Goal: Information Seeking & Learning: Find specific fact

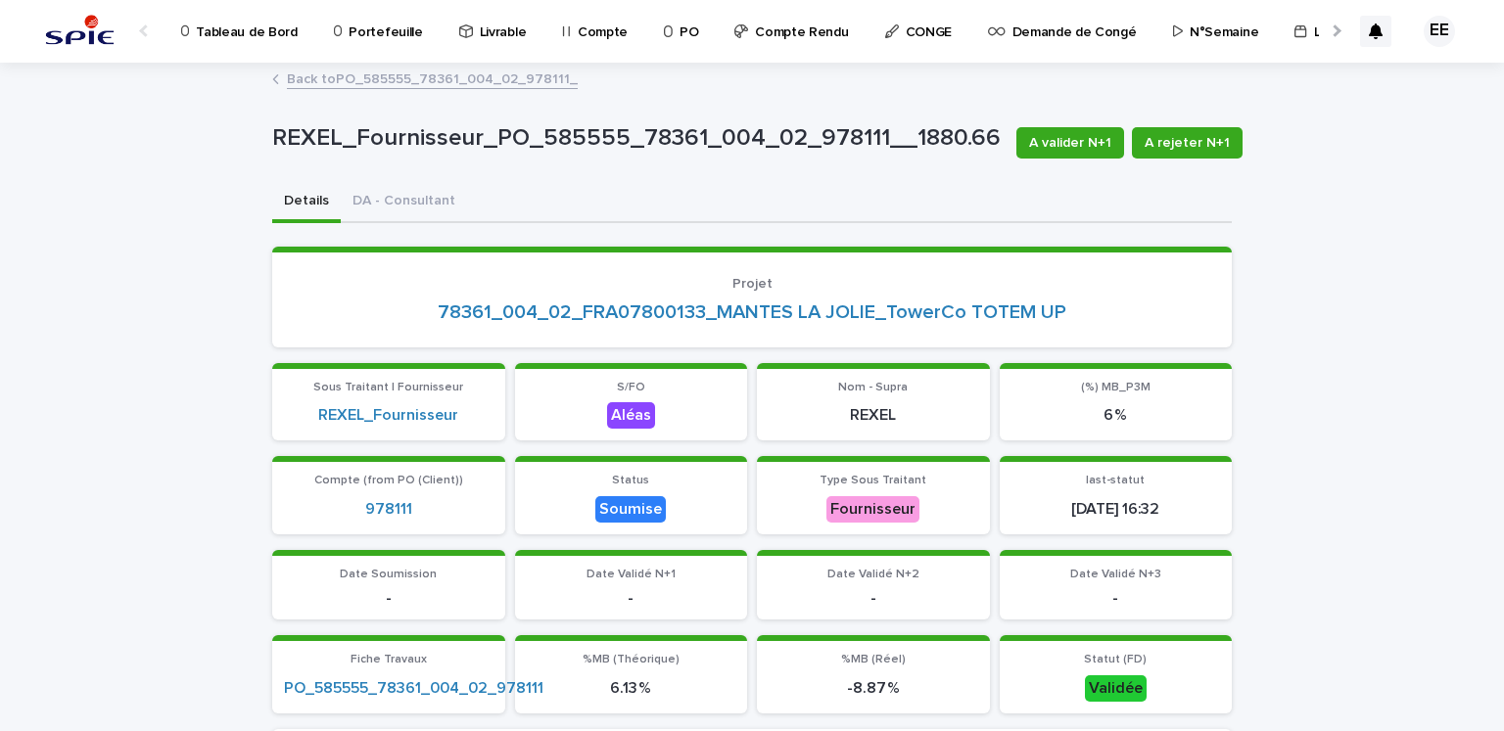
click at [403, 40] on p "Portefeuille" at bounding box center [385, 20] width 73 height 41
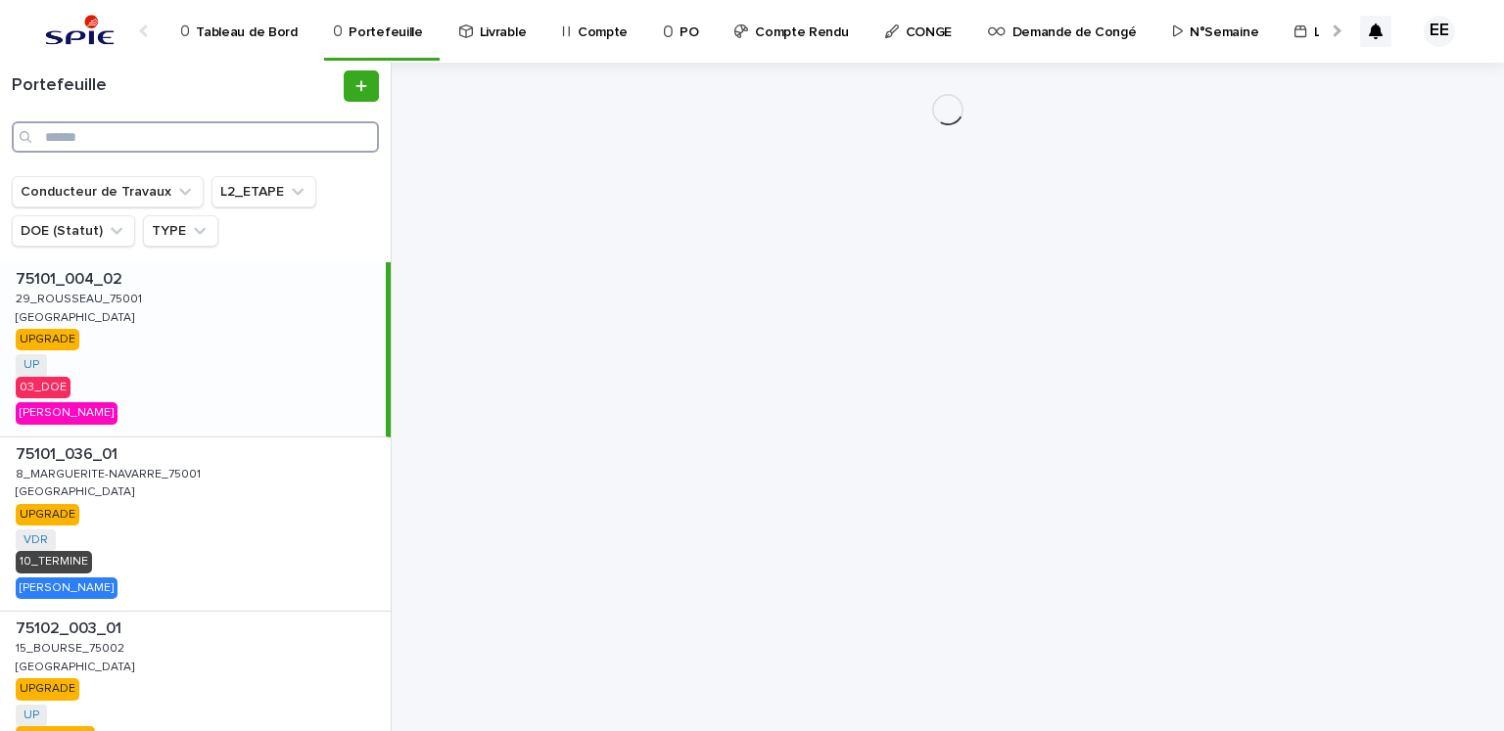
click at [267, 134] on input "Search" at bounding box center [195, 136] width 367 height 31
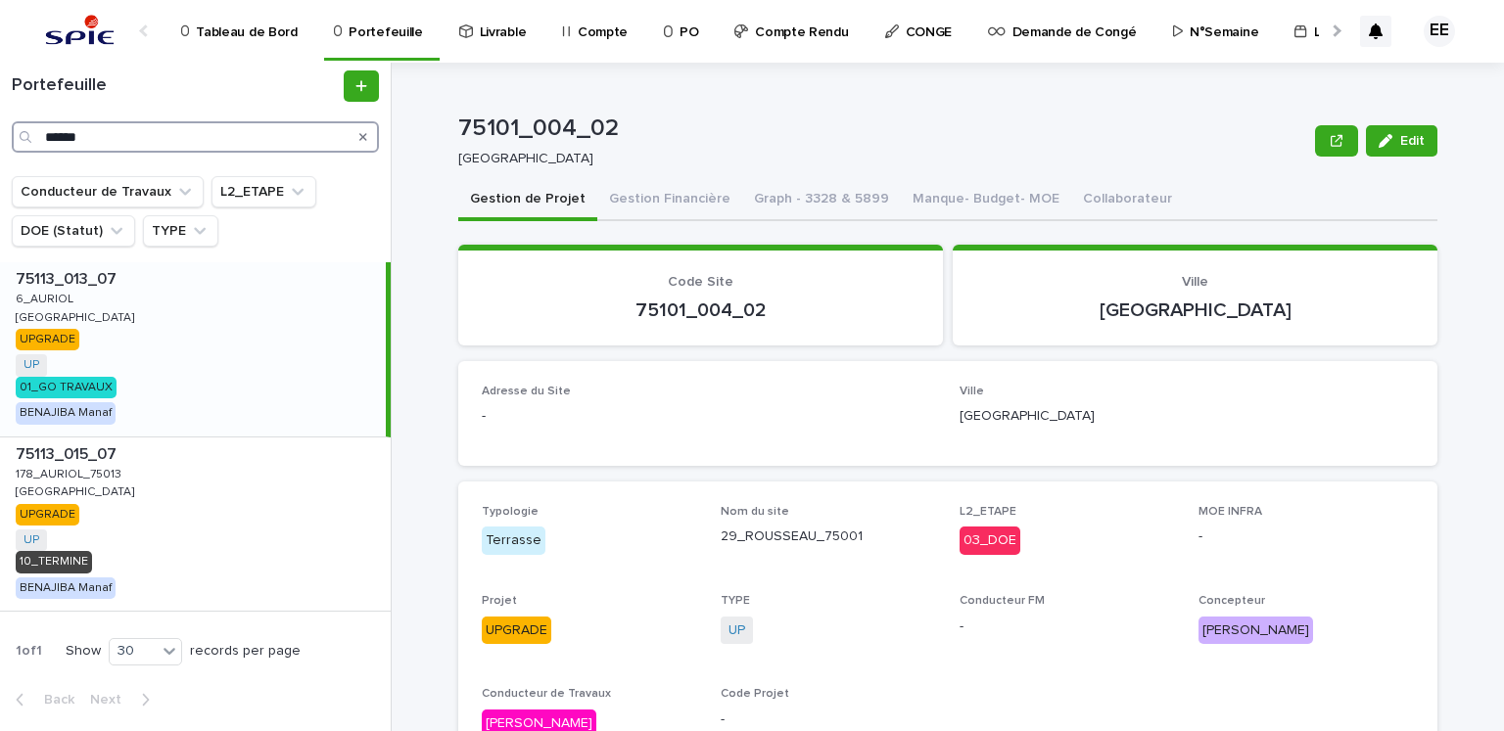
type input "******"
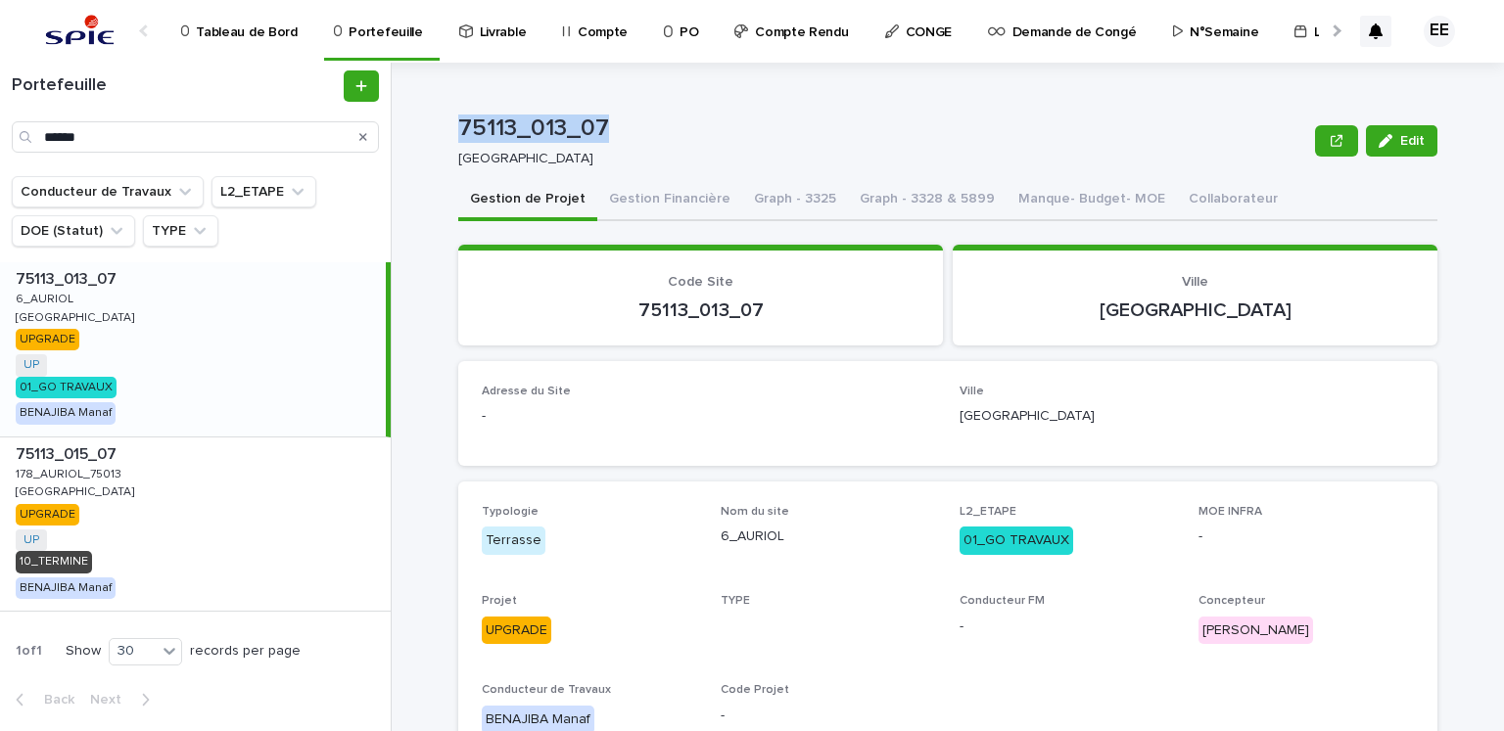
click at [458, 132] on p "75113_013_07" at bounding box center [882, 129] width 849 height 28
click at [666, 180] on button "Gestion Financière" at bounding box center [669, 200] width 145 height 41
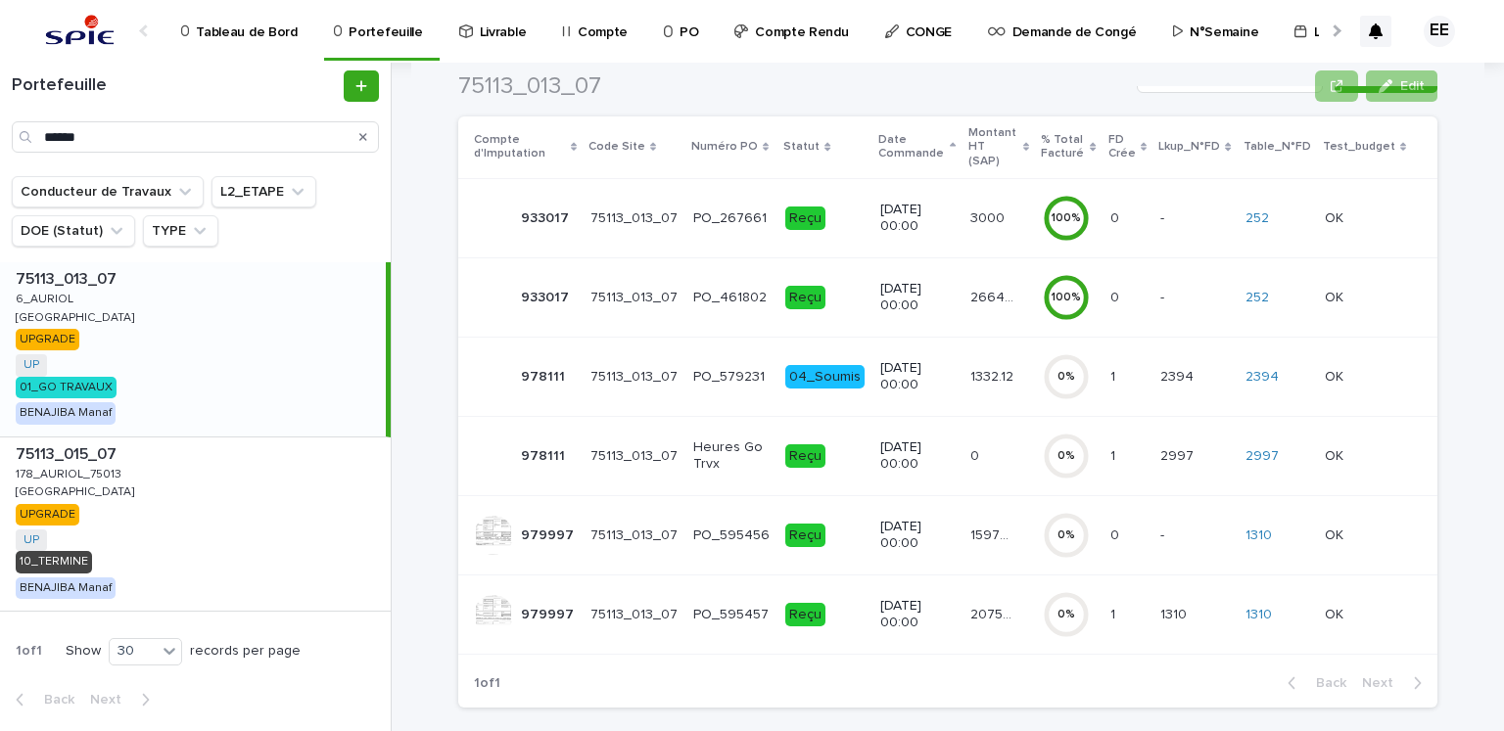
scroll to position [298, 0]
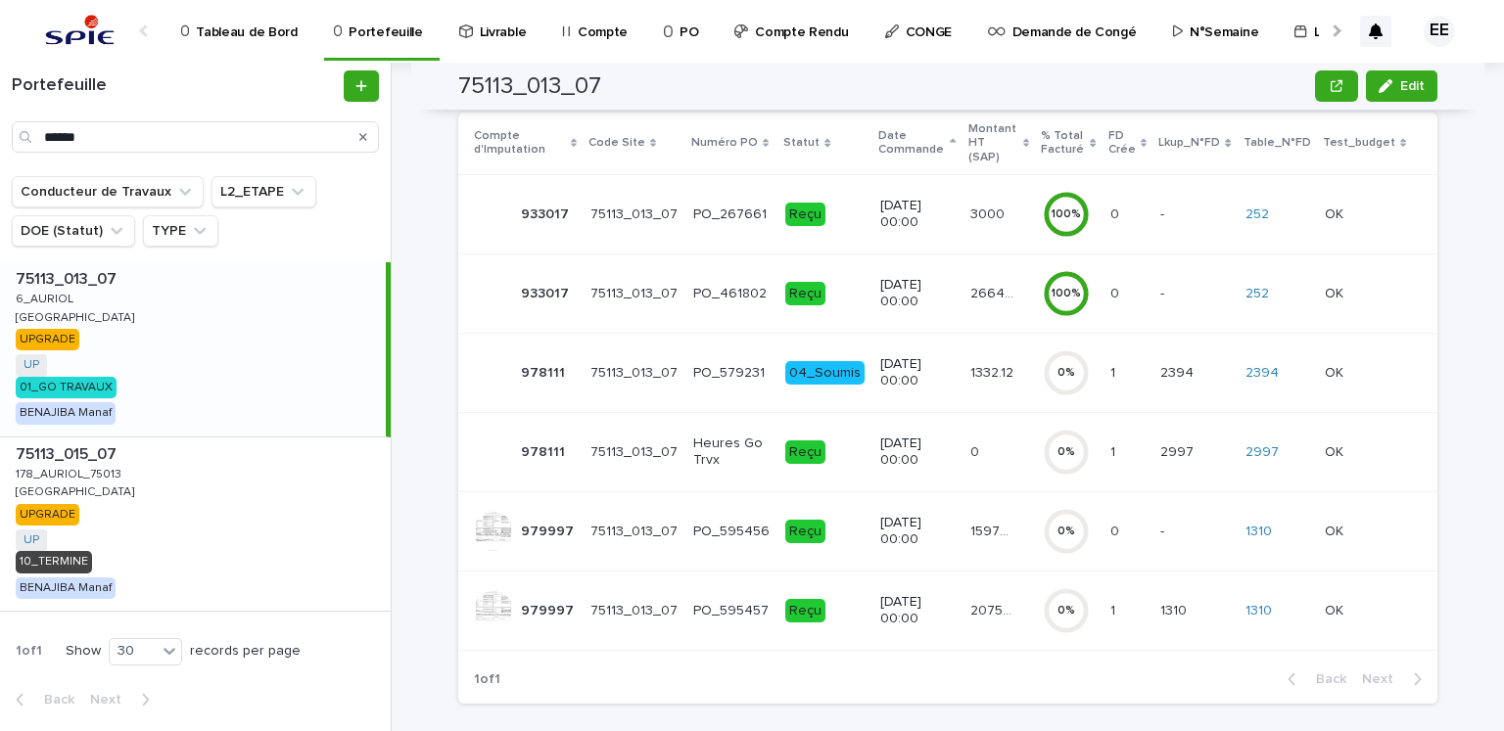
click at [970, 599] on p "20750.87" at bounding box center [994, 609] width 48 height 21
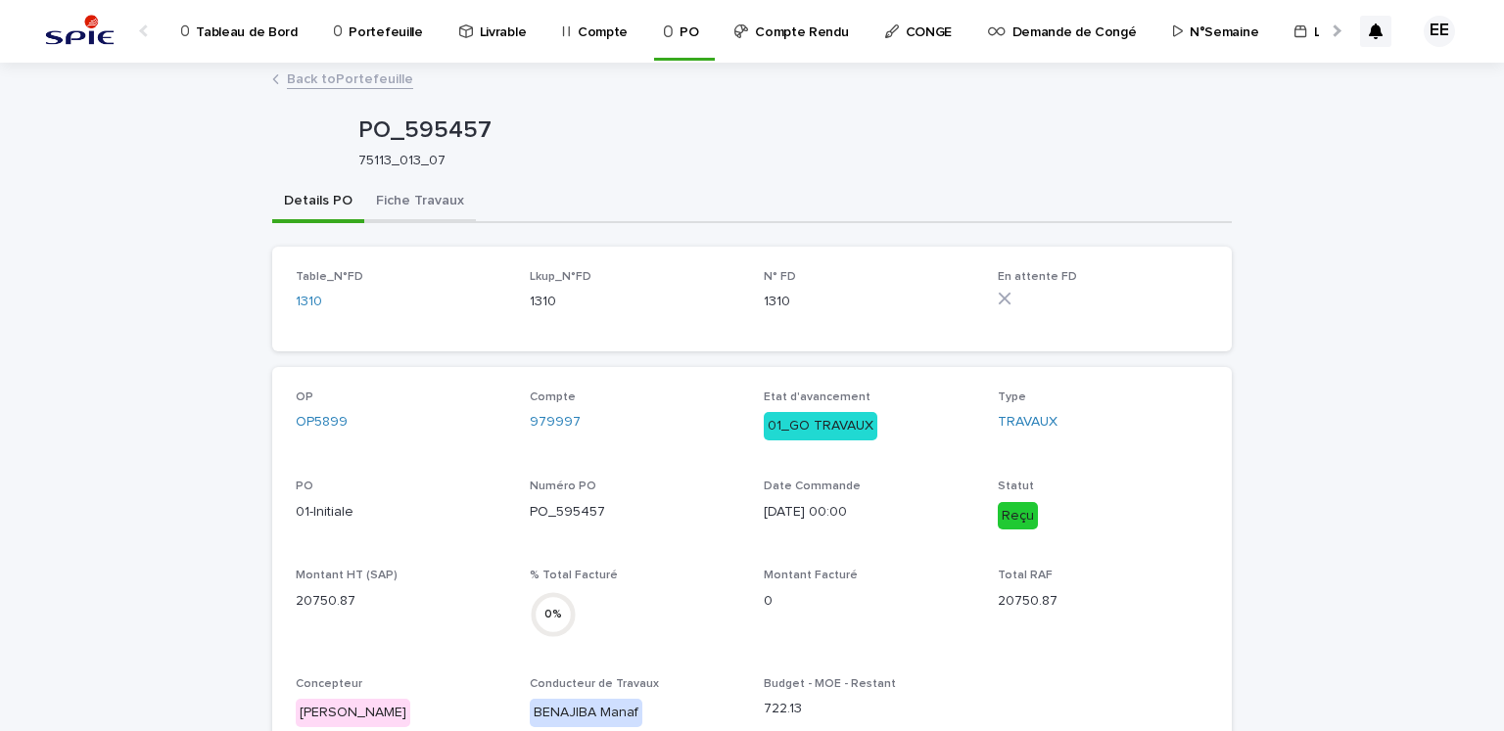
click at [434, 201] on button "Fiche Travaux" at bounding box center [420, 202] width 112 height 41
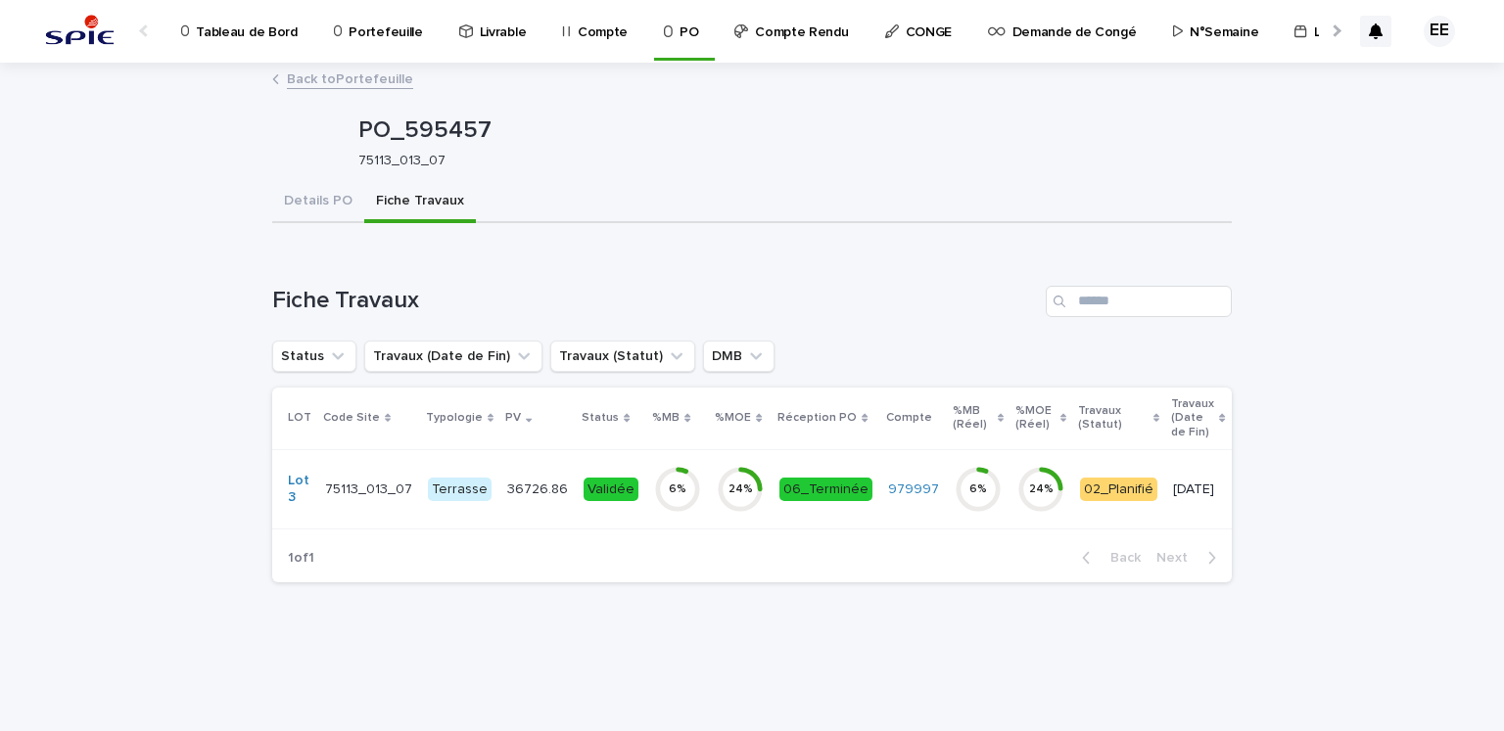
click at [519, 480] on p "36726.86" at bounding box center [539, 488] width 65 height 21
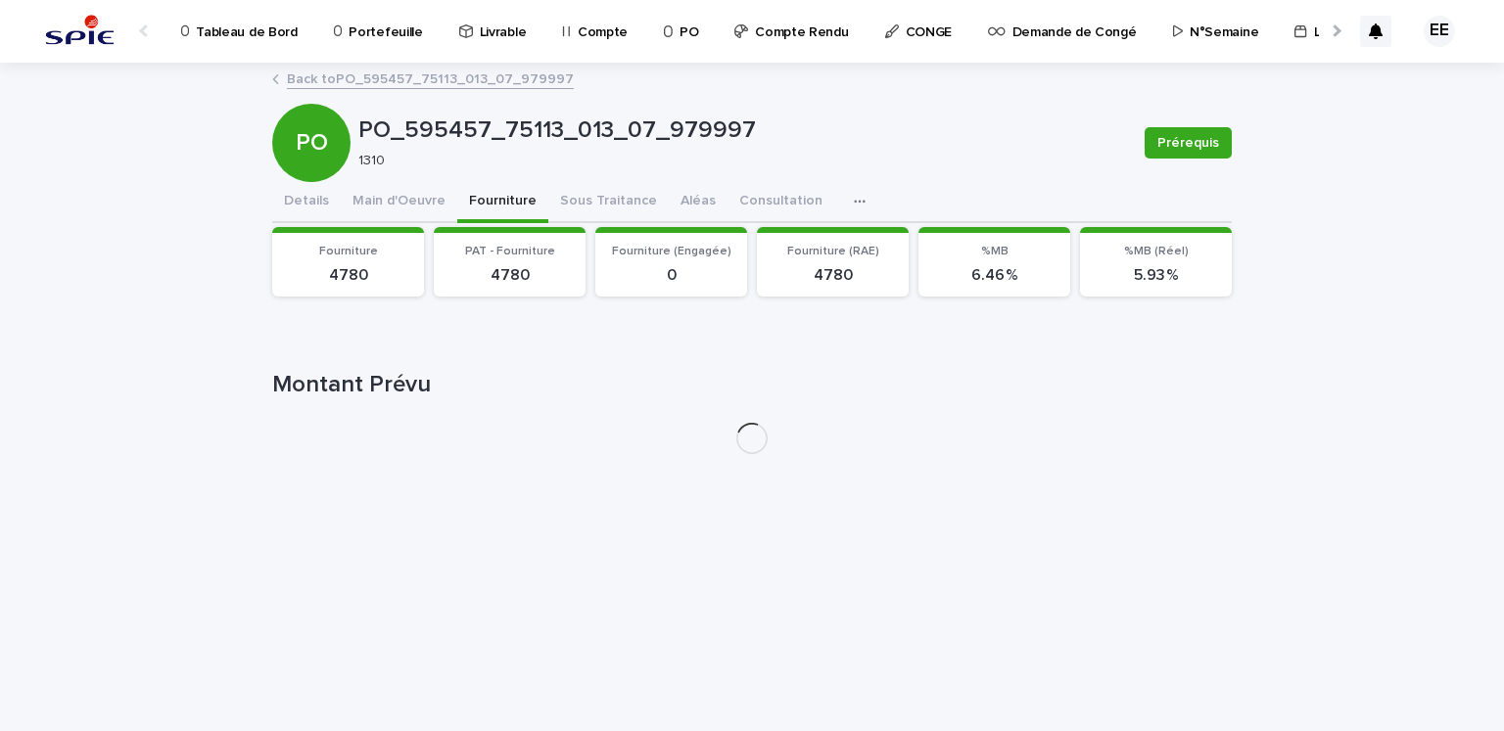
click at [461, 189] on button "Fourniture" at bounding box center [502, 202] width 91 height 41
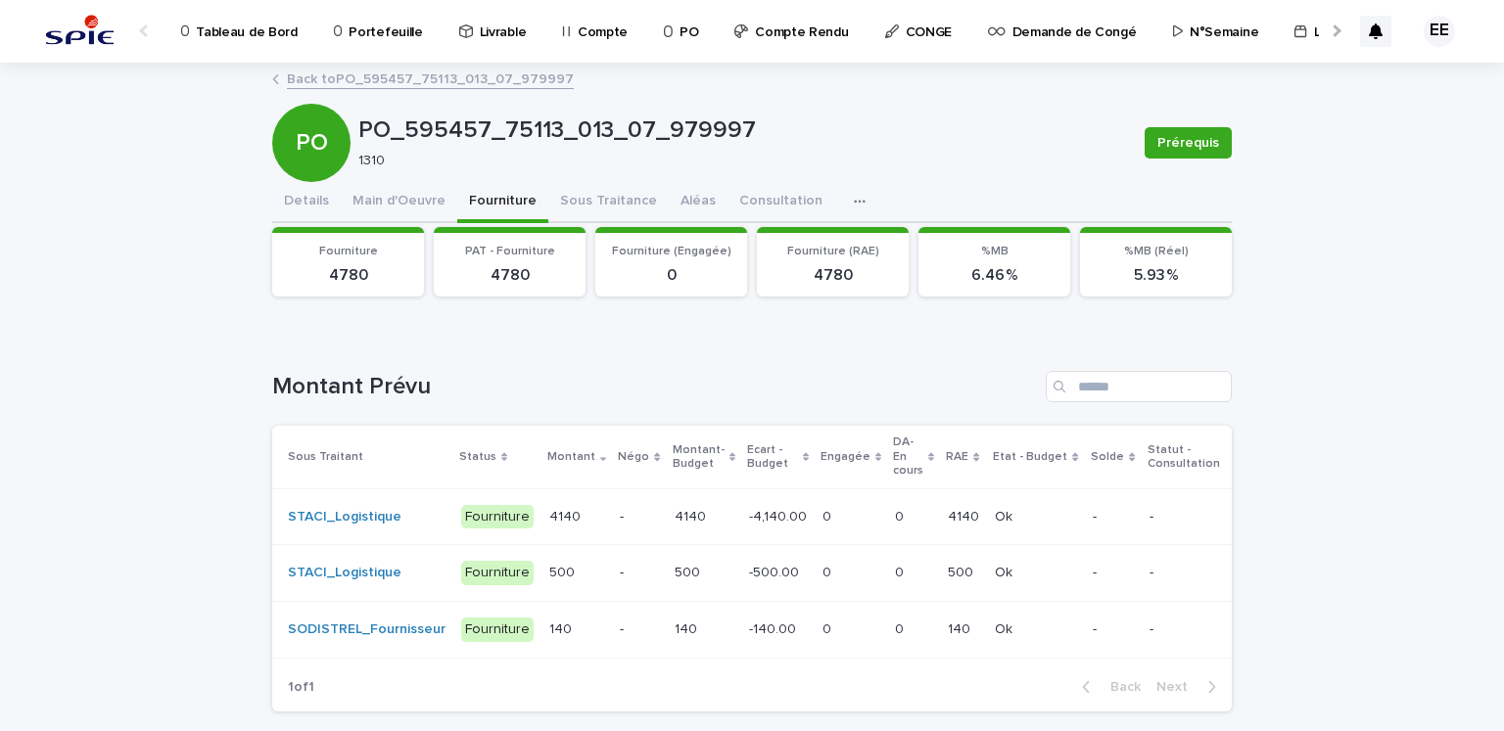
click at [749, 520] on p "-4,140.00" at bounding box center [780, 515] width 62 height 21
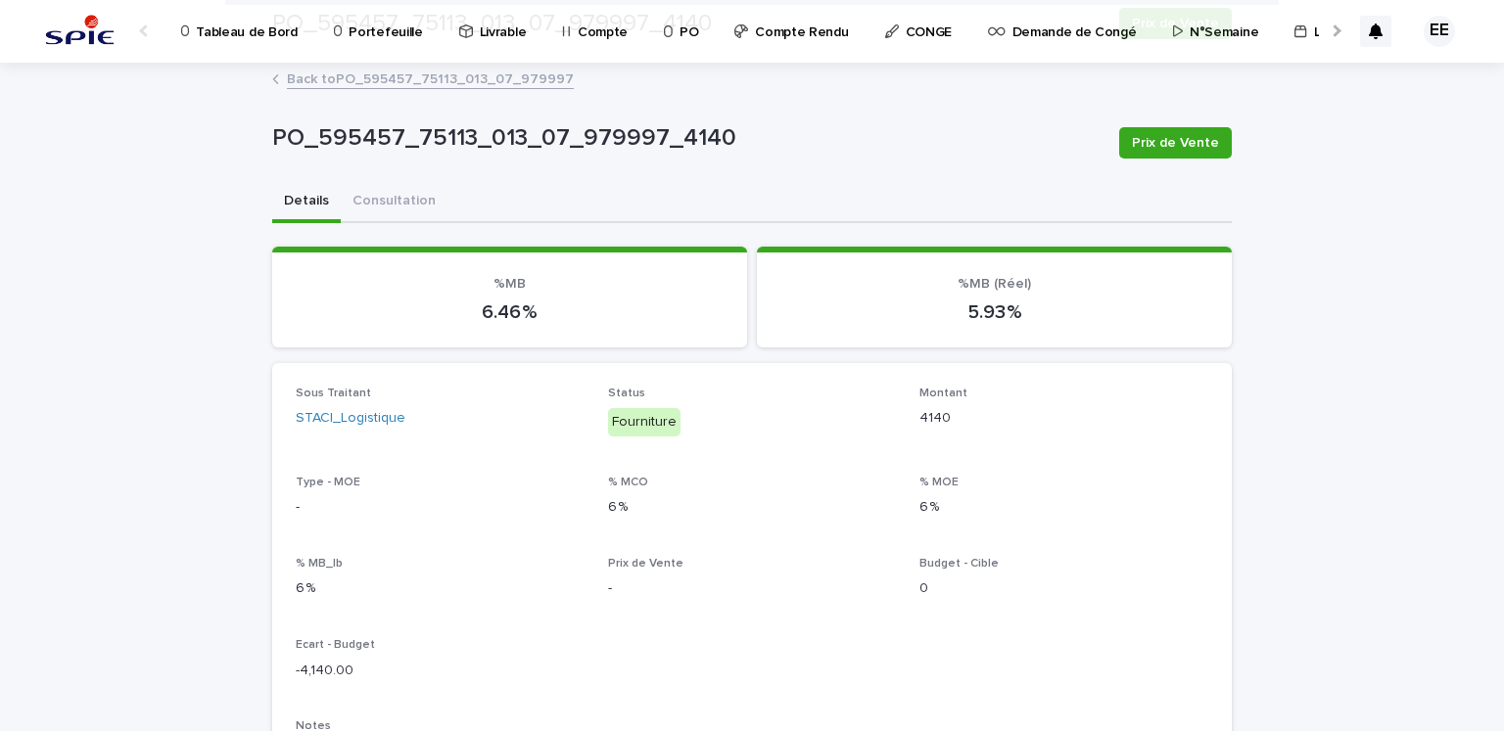
scroll to position [715, 0]
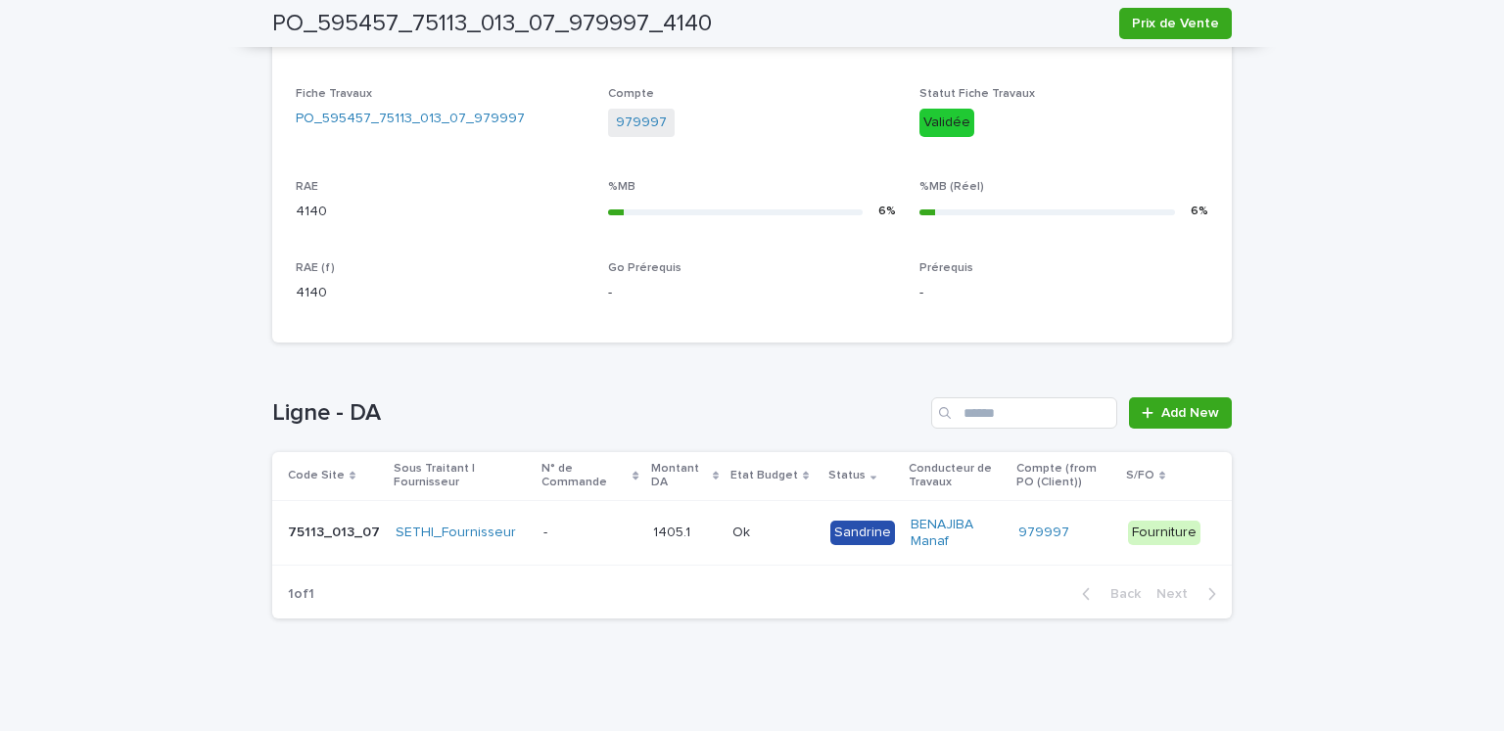
click at [585, 552] on td "- -" at bounding box center [591, 533] width 110 height 66
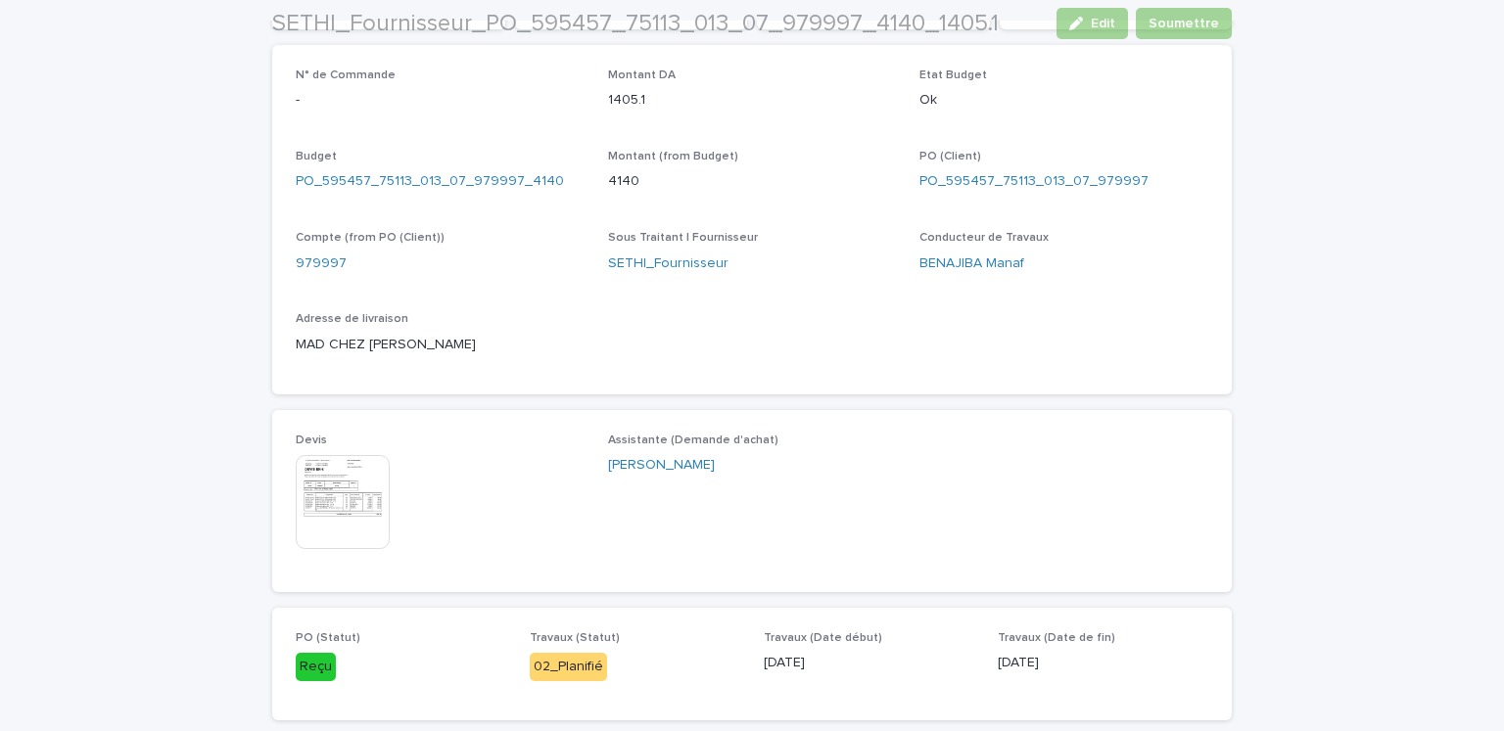
scroll to position [1032, 0]
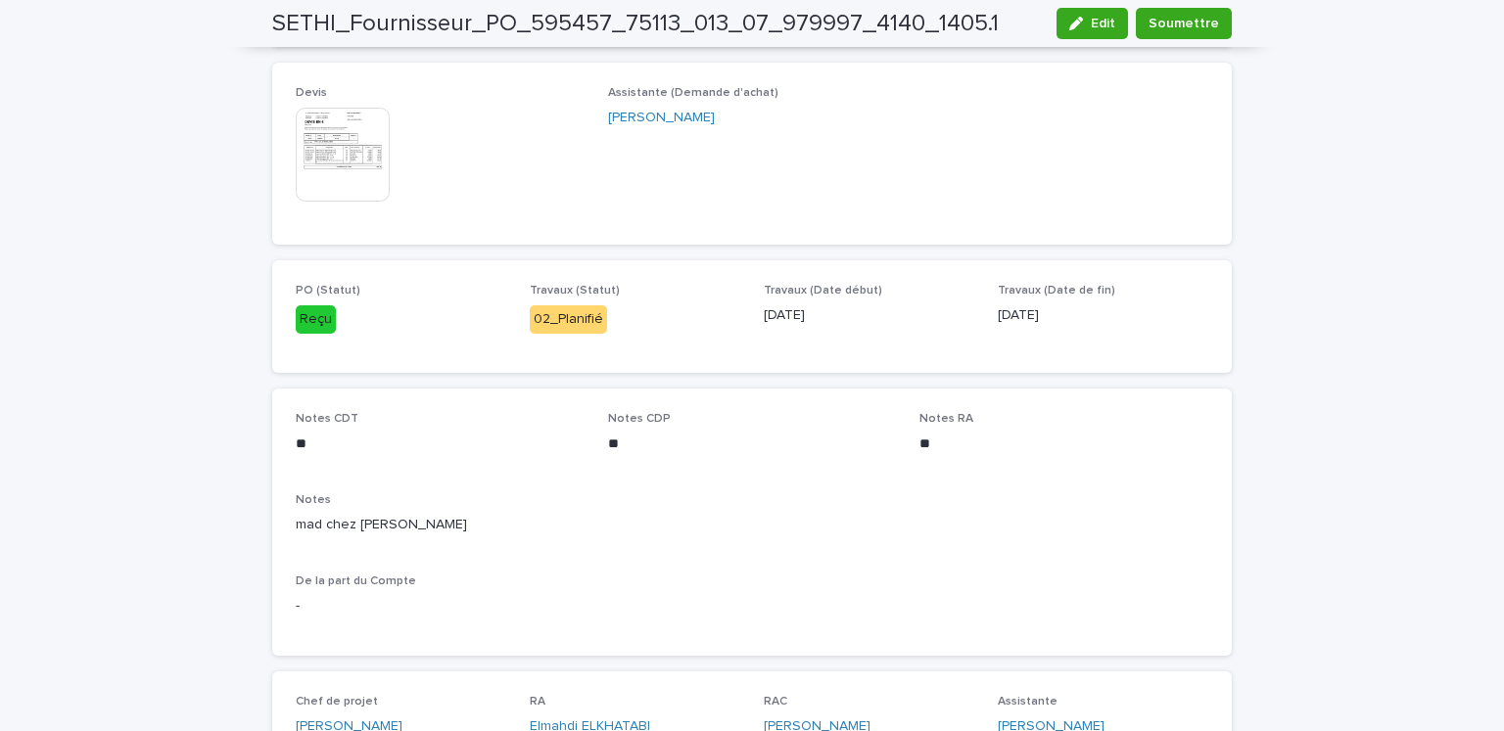
click at [352, 176] on img at bounding box center [343, 155] width 94 height 94
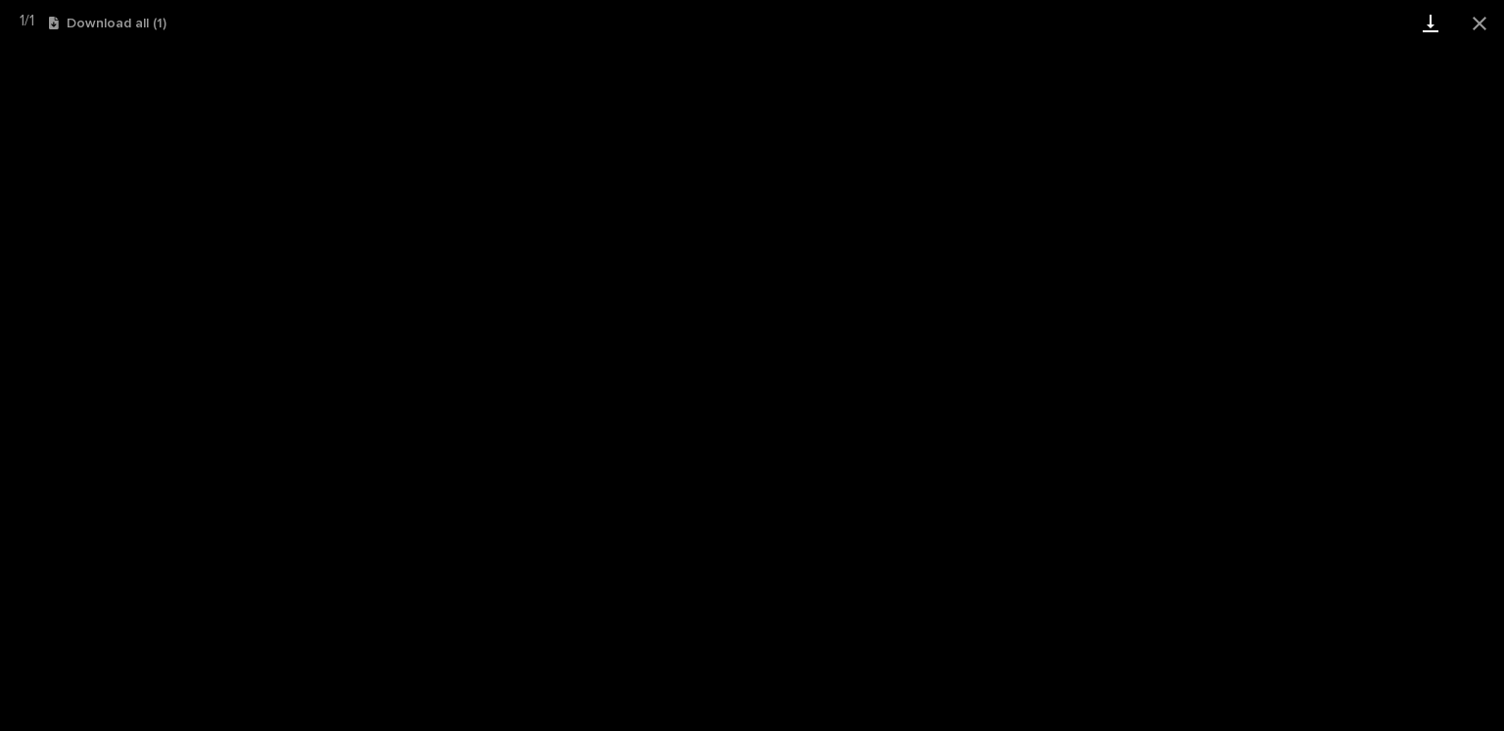
click at [1436, 28] on link "Download" at bounding box center [1430, 23] width 49 height 46
click at [1478, 22] on button "Close gallery" at bounding box center [1479, 23] width 49 height 46
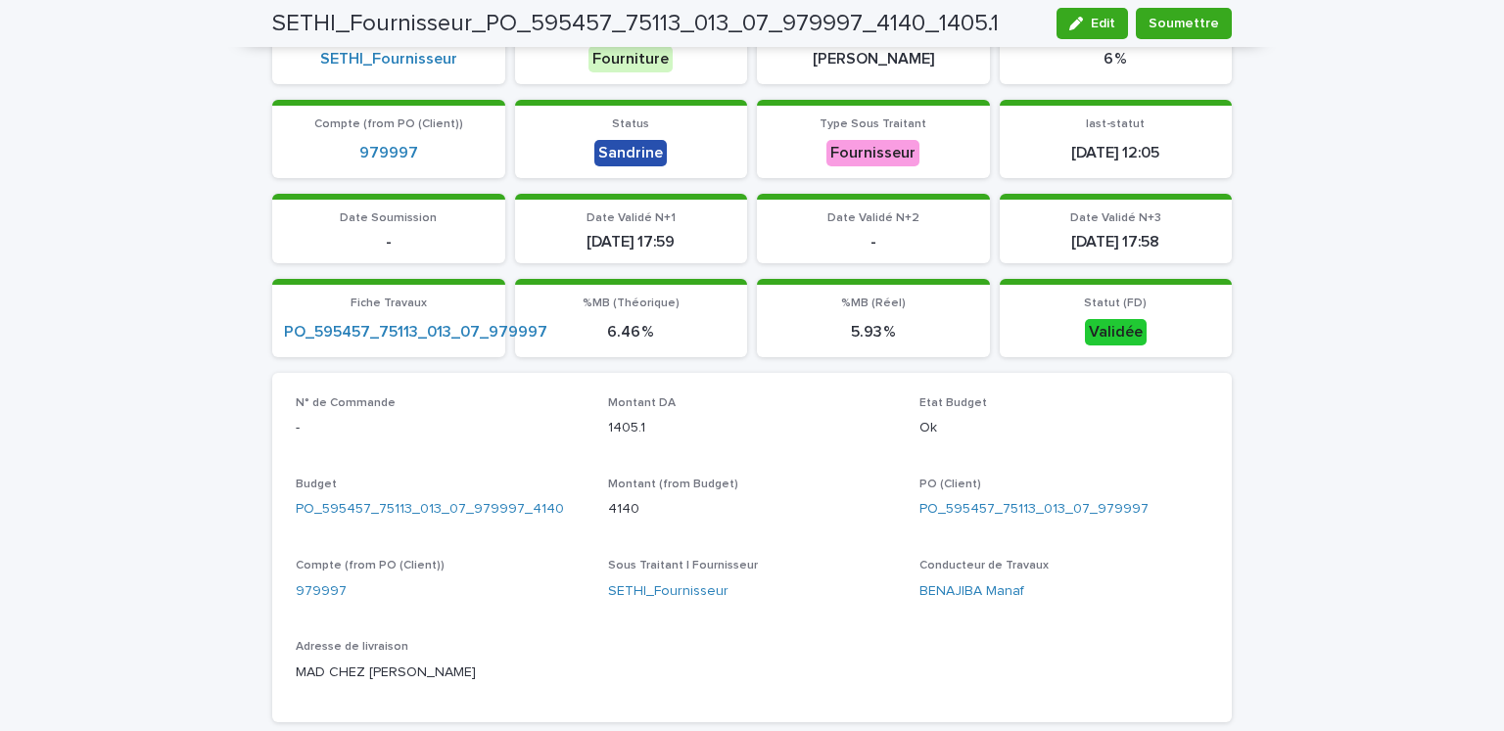
scroll to position [0, 0]
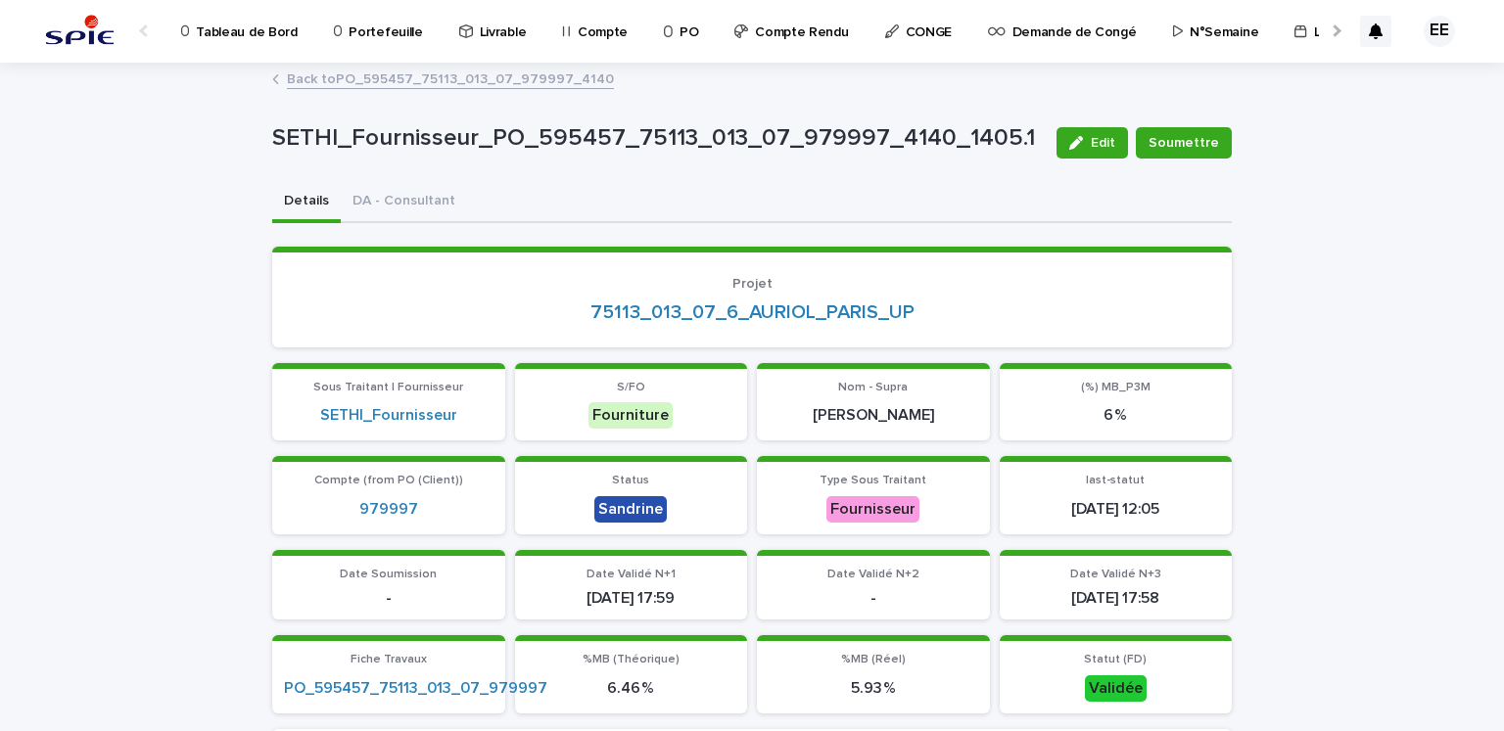
click at [489, 80] on link "Back to PO_595457_75113_013_07_979997_4140" at bounding box center [450, 78] width 327 height 23
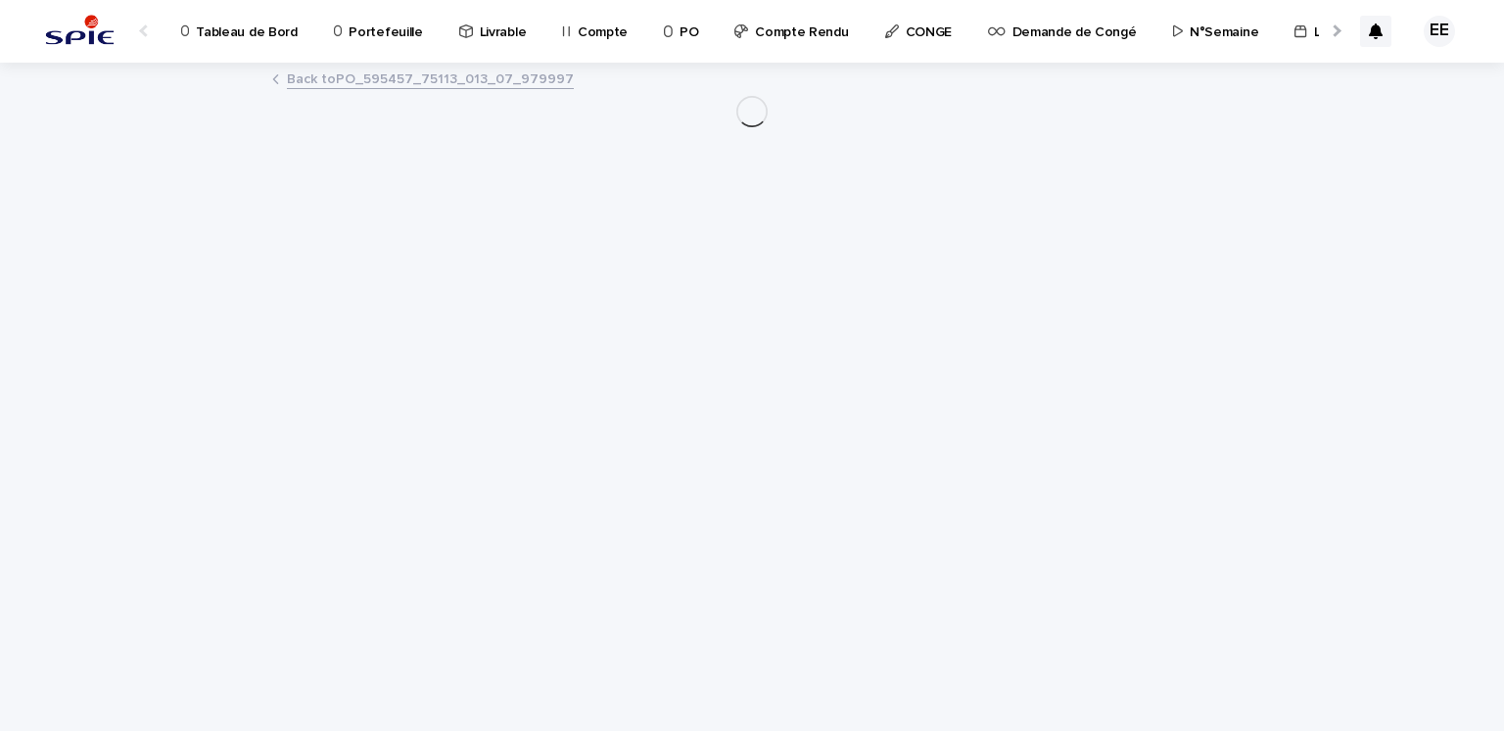
click at [489, 80] on link "Back to PO_595457_75113_013_07_979997" at bounding box center [430, 78] width 287 height 23
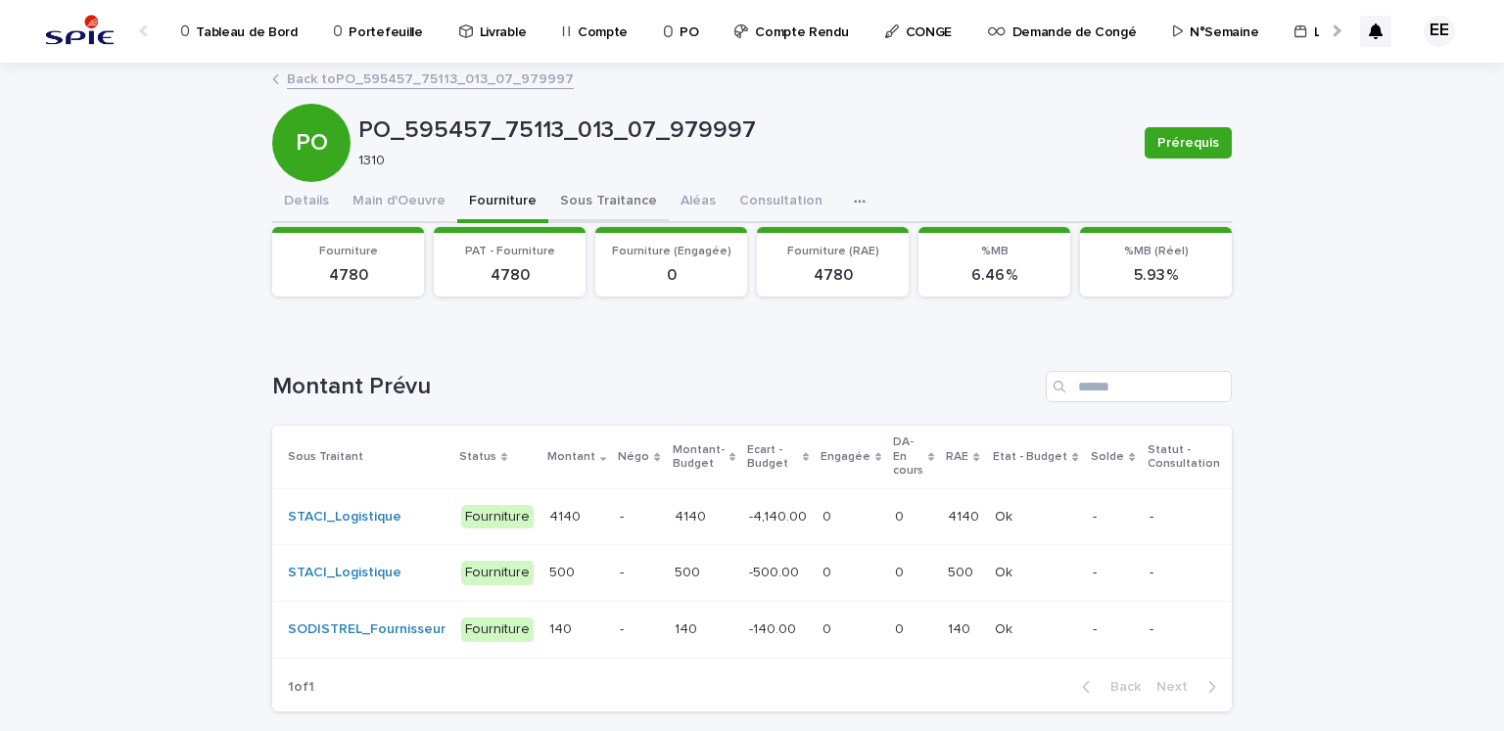
click at [548, 204] on button "Sous Traitance" at bounding box center [608, 202] width 120 height 41
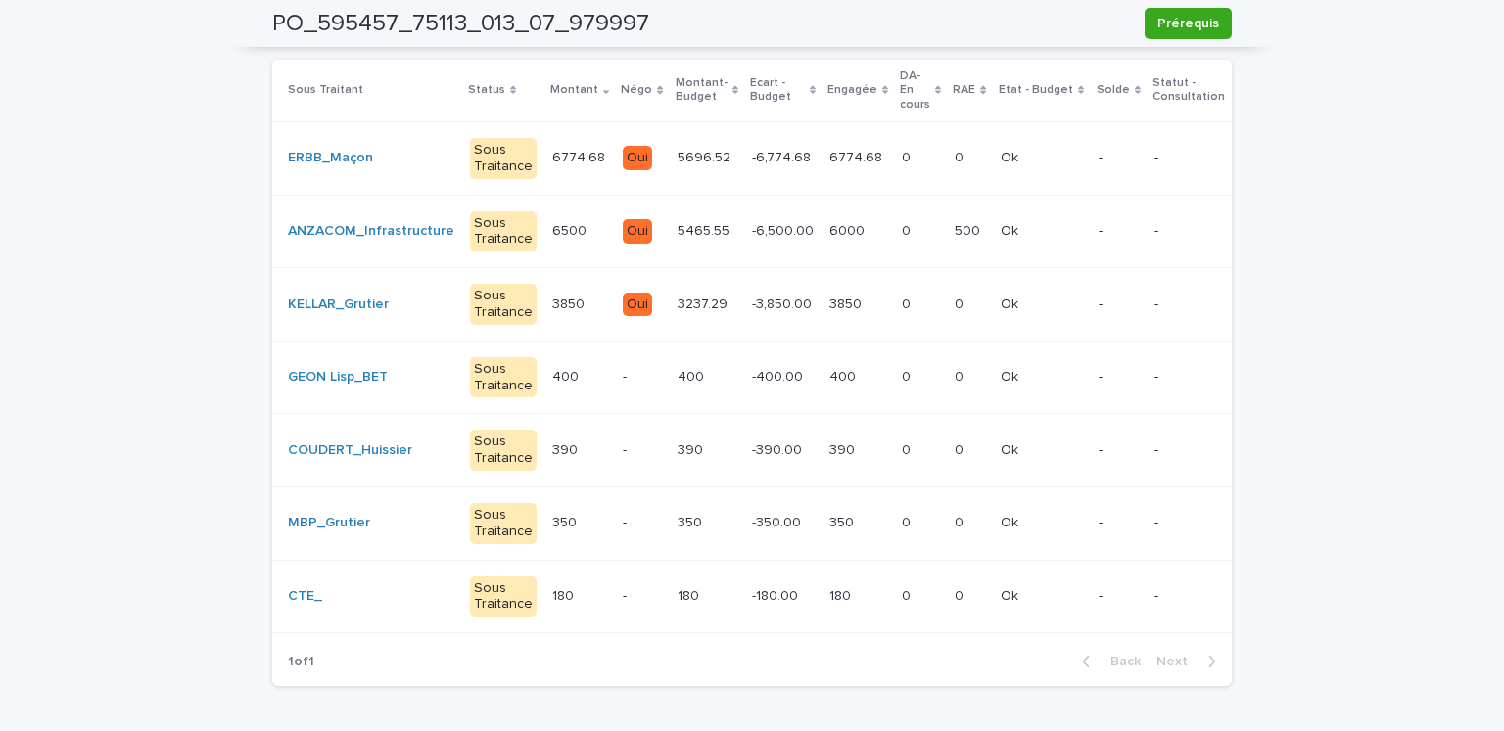
scroll to position [377, 0]
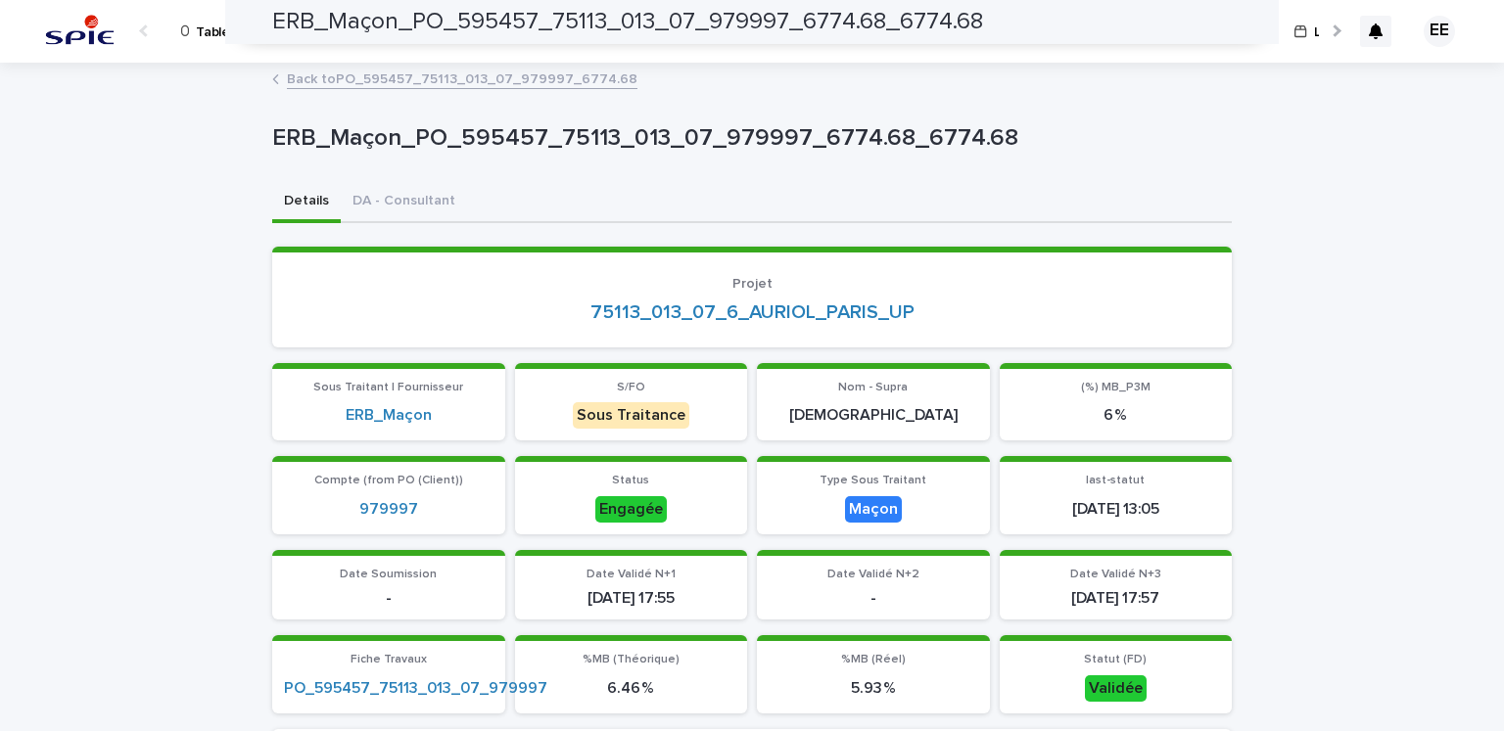
scroll to position [717, 0]
